Goal: Task Accomplishment & Management: Manage account settings

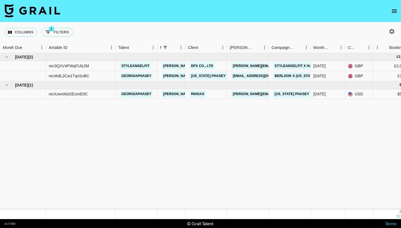
click at [395, 10] on icon "open drawer" at bounding box center [394, 10] width 5 height 3
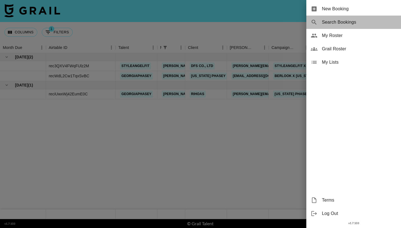
click at [350, 24] on span "Search Bookings" at bounding box center [359, 22] width 75 height 7
select select "id"
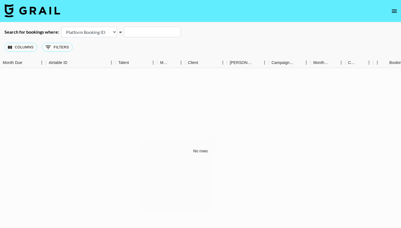
click at [174, 32] on input "text" at bounding box center [152, 32] width 57 height 11
type input "eldrich"
click at [390, 12] on button "open drawer" at bounding box center [394, 11] width 11 height 11
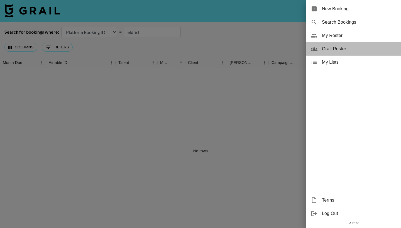
click at [349, 47] on span "Grail Roster" at bounding box center [359, 49] width 75 height 7
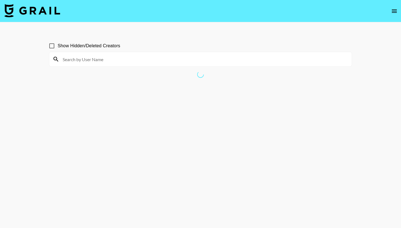
click at [233, 64] on div at bounding box center [200, 59] width 302 height 14
click at [232, 60] on input at bounding box center [203, 59] width 289 height 9
type input "eldrich"
click at [210, 58] on input "eldrich" at bounding box center [203, 59] width 289 height 9
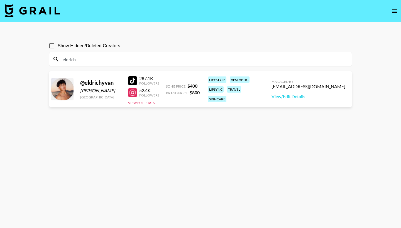
click at [208, 62] on input "eldrich" at bounding box center [203, 59] width 289 height 9
click at [101, 62] on input "eldrich" at bounding box center [203, 59] width 289 height 9
click at [139, 103] on button "View Full Stats" at bounding box center [141, 103] width 26 height 4
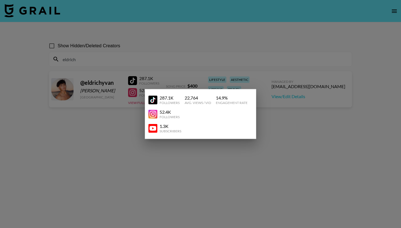
click at [134, 115] on div at bounding box center [200, 114] width 401 height 228
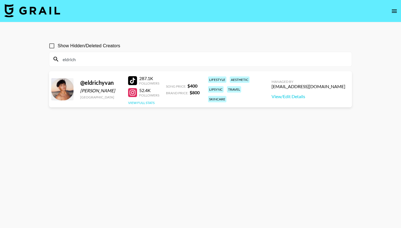
click at [149, 102] on button "View Full Stats" at bounding box center [141, 103] width 26 height 4
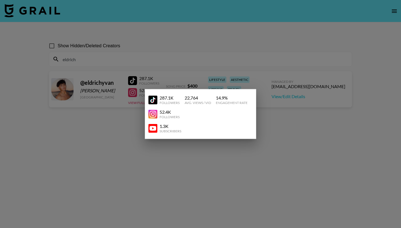
click at [288, 131] on div at bounding box center [200, 114] width 401 height 228
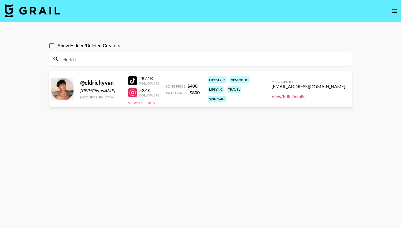
click at [293, 97] on link "View/Edit Details" at bounding box center [309, 97] width 74 height 6
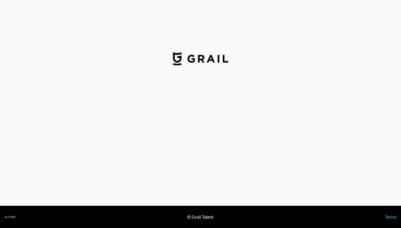
select select "USD"
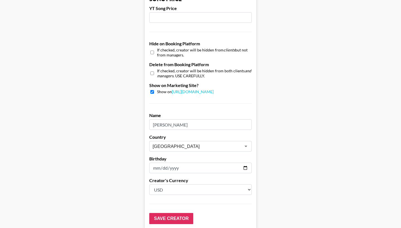
scroll to position [497, 0]
